Goal: Book appointment/travel/reservation

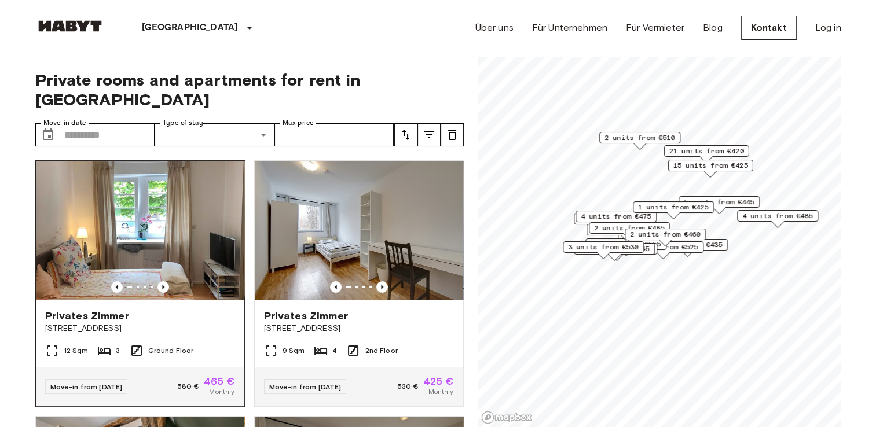
click at [178, 230] on img at bounding box center [140, 230] width 208 height 139
click at [199, 318] on div "Privates Zimmer Schwabstraße 163" at bounding box center [140, 322] width 208 height 44
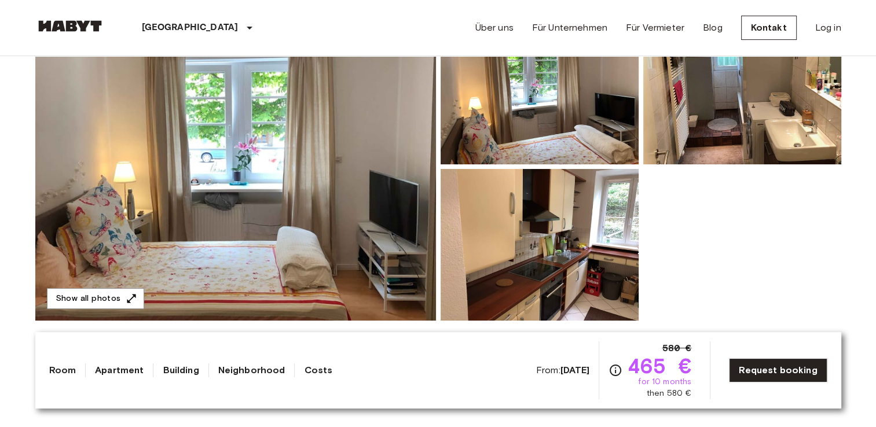
scroll to position [130, 0]
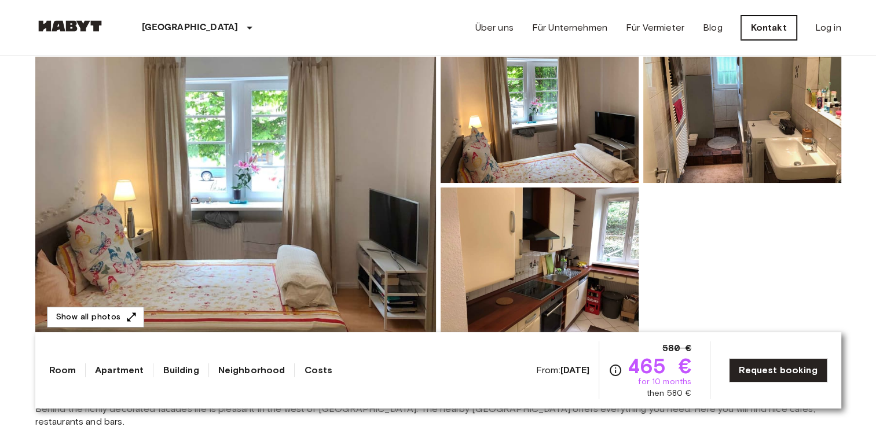
click at [766, 26] on link "Kontakt" at bounding box center [769, 28] width 56 height 24
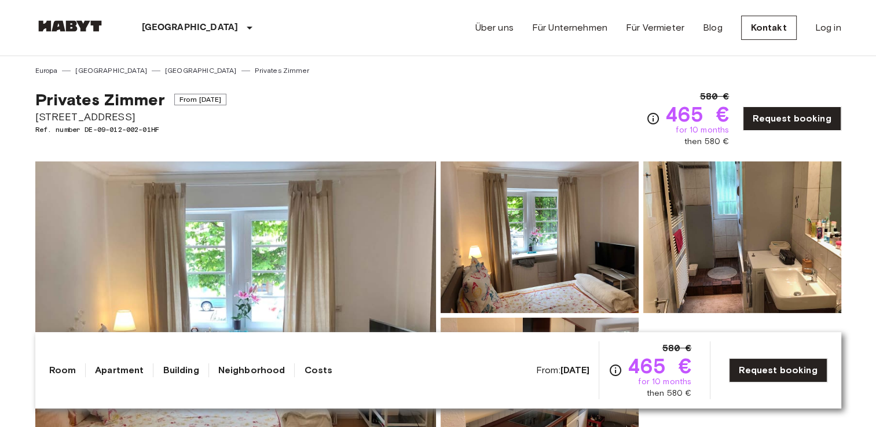
scroll to position [130, 0]
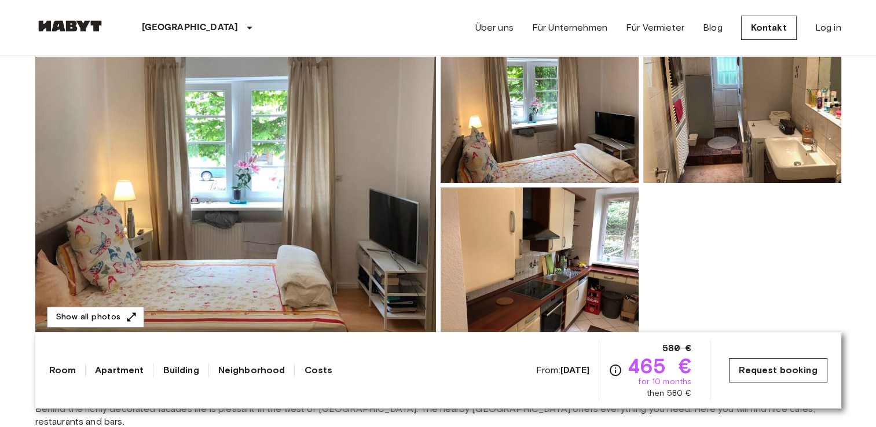
click at [785, 366] on link "Request booking" at bounding box center [778, 370] width 98 height 24
click at [492, 31] on link "Über uns" at bounding box center [494, 28] width 38 height 14
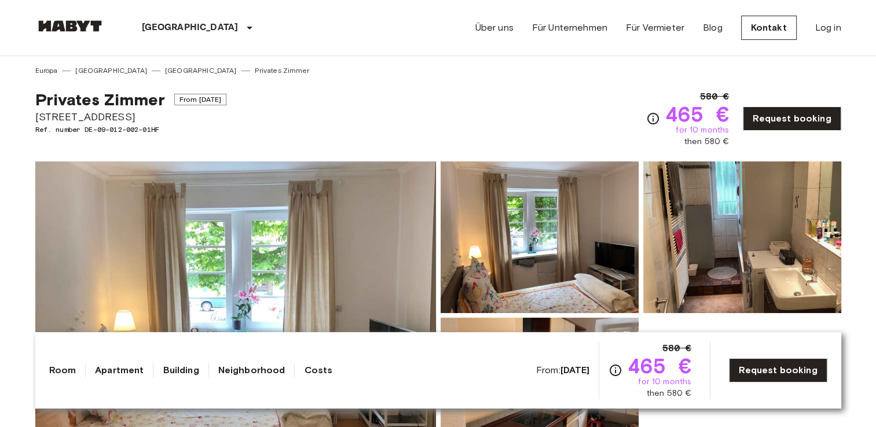
scroll to position [130, 0]
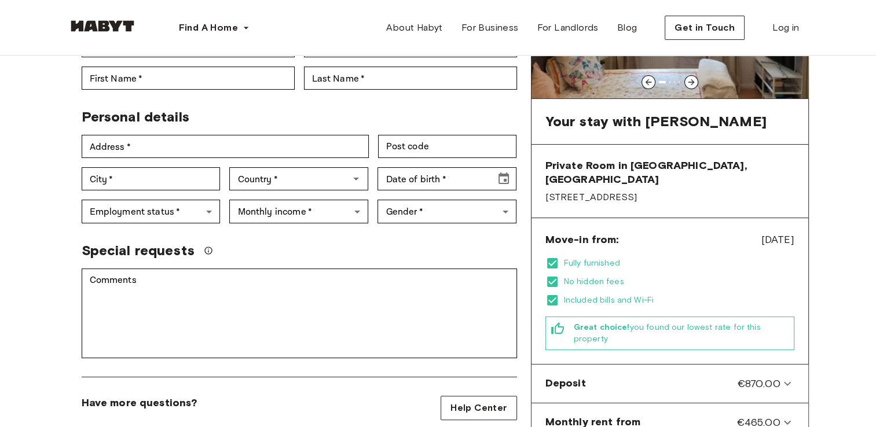
scroll to position [191, 0]
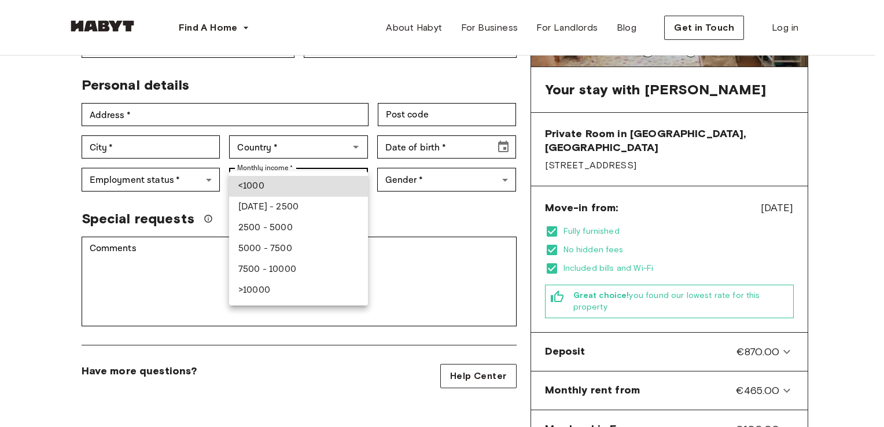
click at [208, 160] on div at bounding box center [442, 213] width 884 height 427
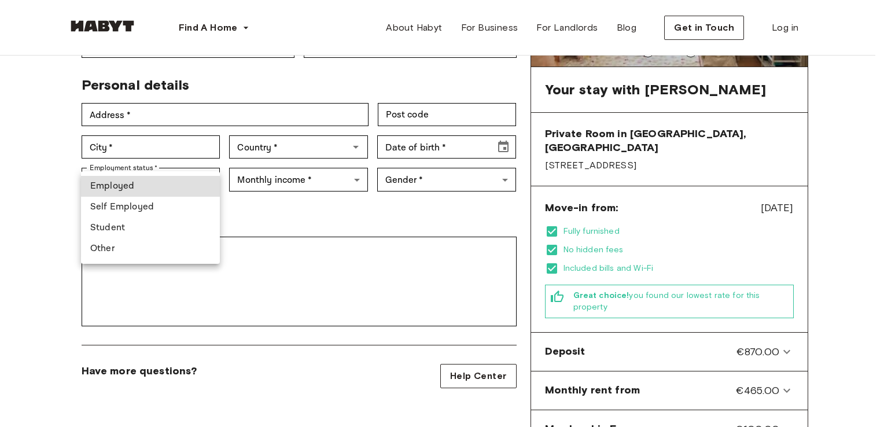
click at [208, 160] on div at bounding box center [442, 213] width 884 height 427
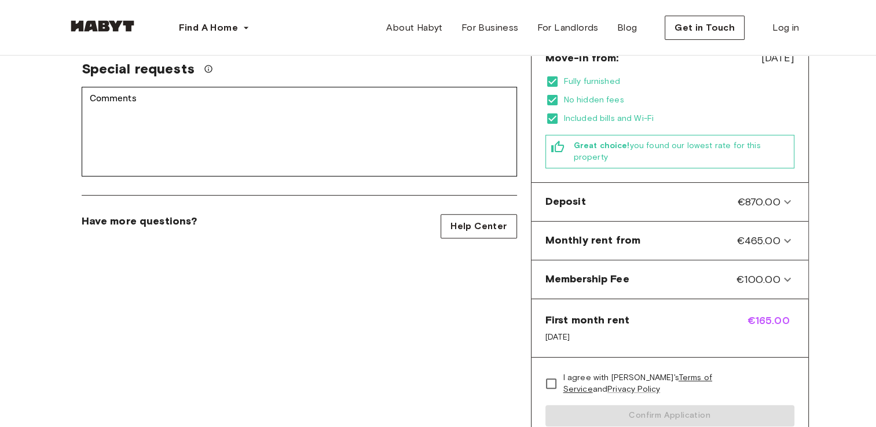
scroll to position [0, 0]
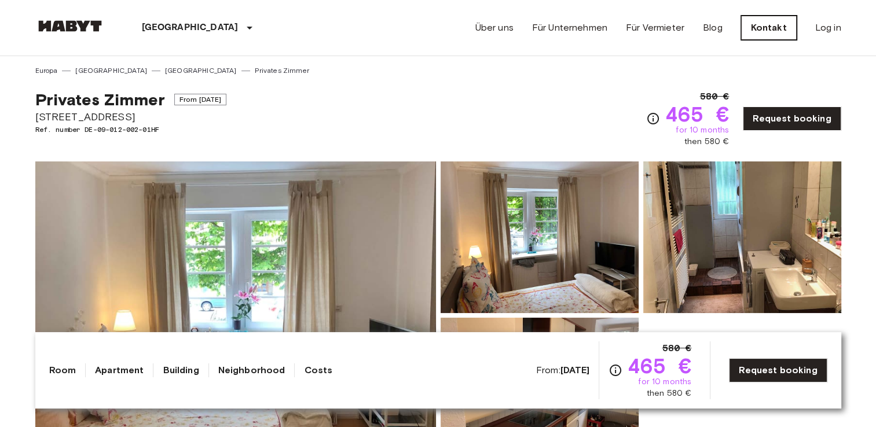
click at [773, 29] on link "Kontakt" at bounding box center [769, 28] width 56 height 24
click at [796, 112] on link "Request booking" at bounding box center [792, 118] width 98 height 24
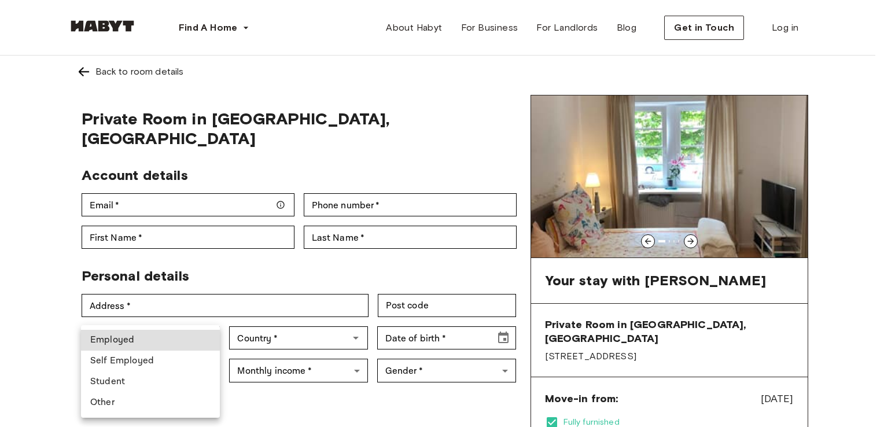
click at [204, 344] on li "Employed" at bounding box center [150, 340] width 139 height 21
type input "********"
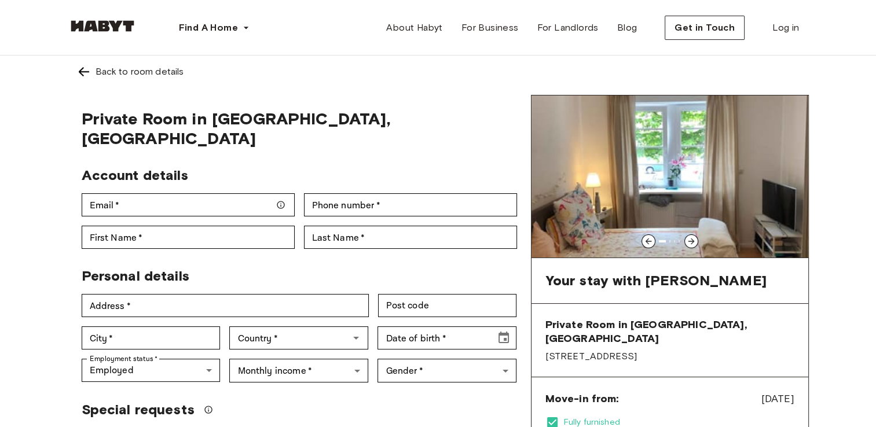
click at [690, 240] on icon at bounding box center [690, 241] width 9 height 9
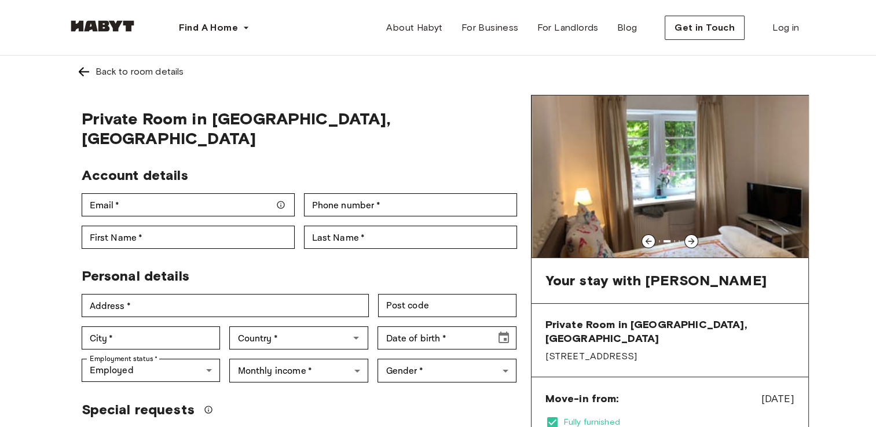
click at [690, 240] on icon at bounding box center [690, 241] width 9 height 9
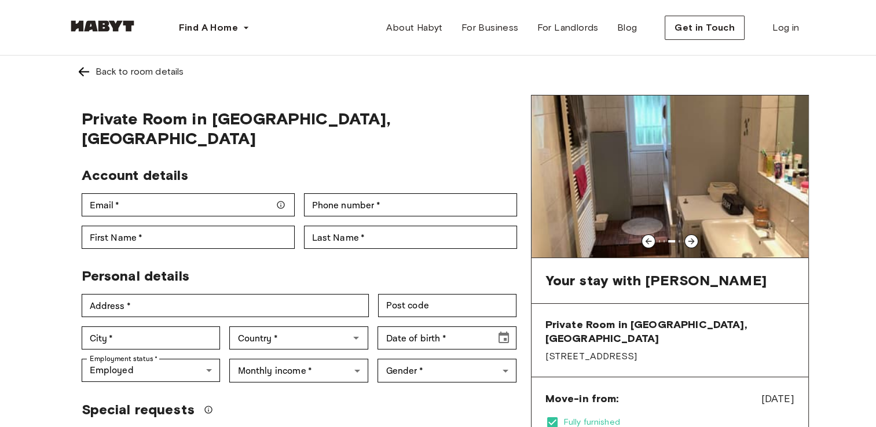
click at [690, 240] on icon at bounding box center [690, 241] width 9 height 9
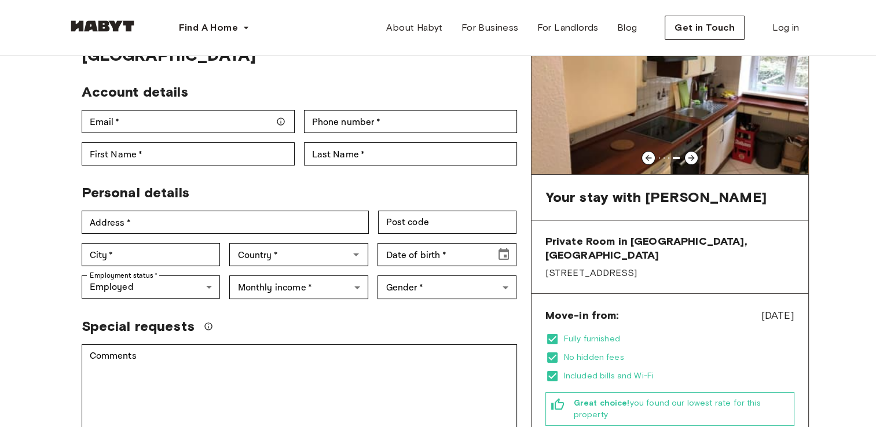
scroll to position [21, 0]
